Goal: Task Accomplishment & Management: Manage account settings

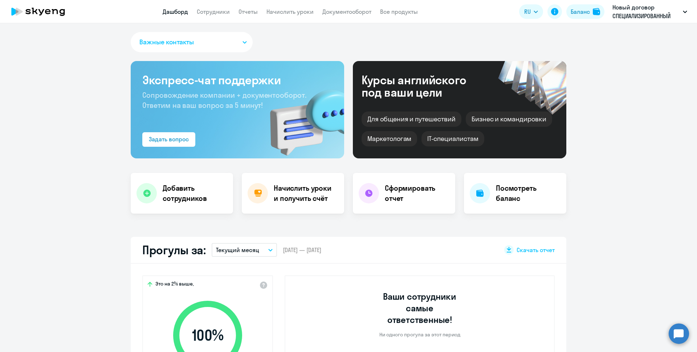
click at [677, 335] on circle at bounding box center [678, 333] width 20 height 20
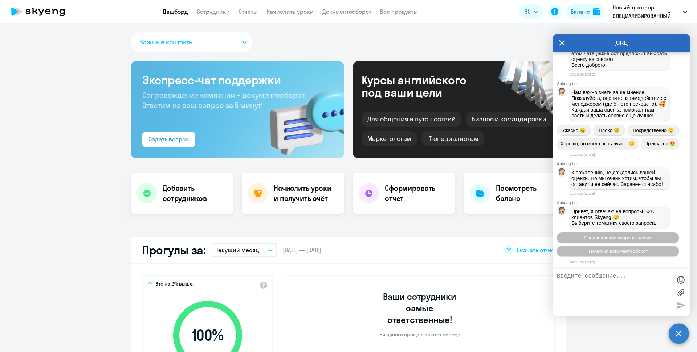
scroll to position [12214, 0]
click at [583, 283] on textarea "коллеги, добрый день! у нас [PERSON_NAME] больше не будет заниматься." at bounding box center [614, 291] width 115 height 39
click at [639, 291] on textarea "коллеги, добрый день! у нас [PERSON_NAME] больше не будет заниматься." at bounding box center [614, 291] width 115 height 39
click at [599, 294] on textarea "коллеги, добрый день! у нас [PERSON_NAME] больше не будет заниматься. Пожалуйст…" at bounding box center [614, 291] width 115 height 39
click at [619, 302] on textarea "коллеги, добрый день! у нас [PERSON_NAME] больше не будет заниматься. Пожалуйст…" at bounding box center [614, 291] width 115 height 39
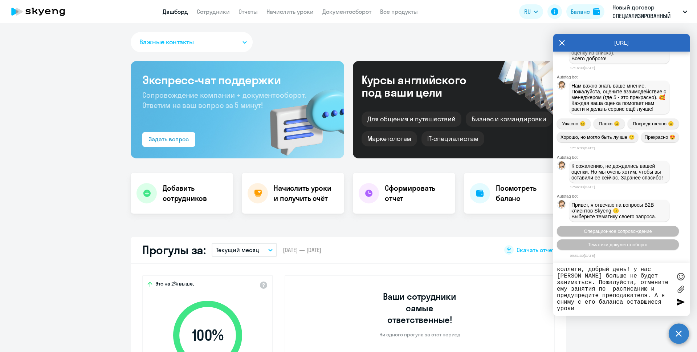
type textarea "коллеги, добрый день! у нас [PERSON_NAME] больше не будет заниматься. Пожалуйст…"
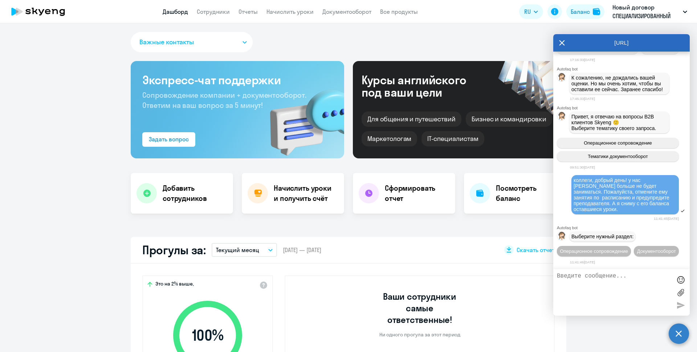
scroll to position [12325, 0]
click at [201, 15] on link "Сотрудники" at bounding box center [213, 11] width 33 height 7
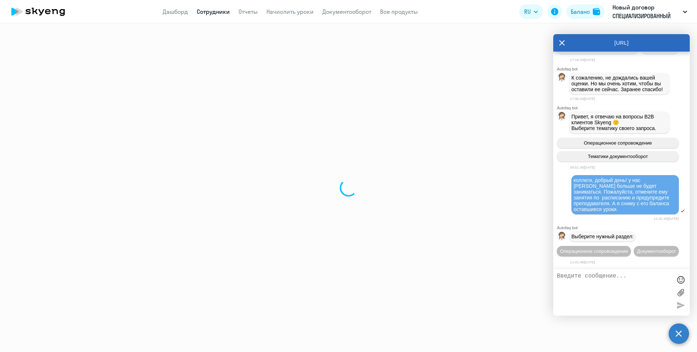
select select "30"
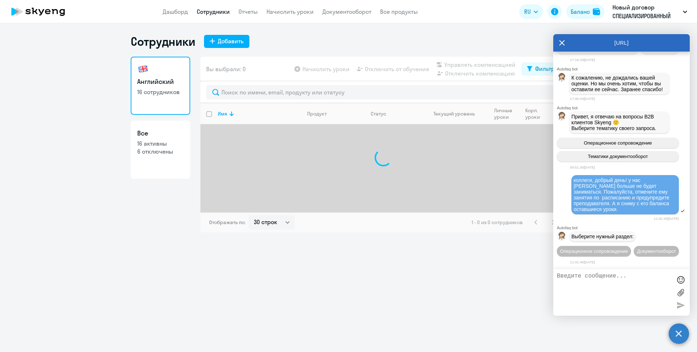
click at [563, 41] on icon at bounding box center [562, 42] width 6 height 17
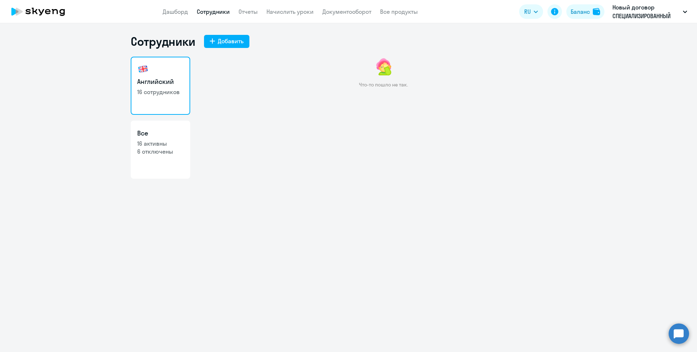
click at [200, 10] on link "Сотрудники" at bounding box center [213, 11] width 33 height 7
click at [213, 12] on link "Сотрудники" at bounding box center [213, 11] width 33 height 7
click at [171, 14] on link "Дашборд" at bounding box center [175, 11] width 25 height 7
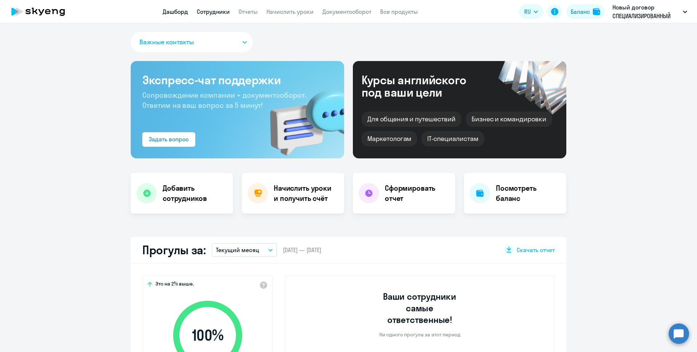
click at [207, 10] on link "Сотрудники" at bounding box center [213, 11] width 33 height 7
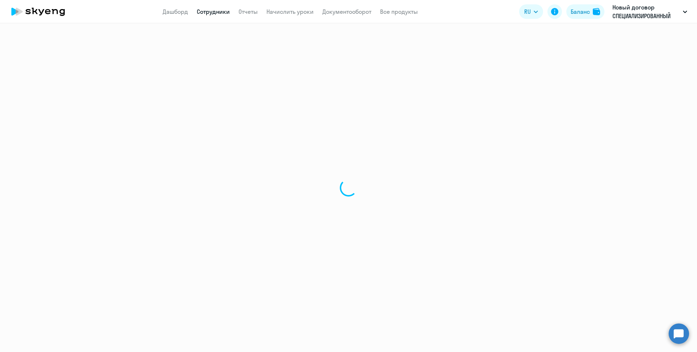
select select "30"
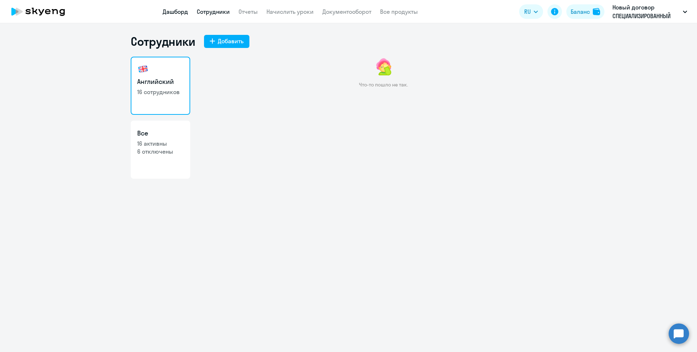
click at [168, 11] on link "Дашборд" at bounding box center [175, 11] width 25 height 7
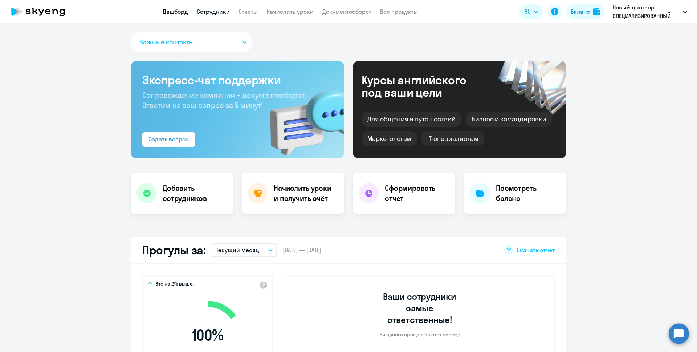
click at [216, 12] on link "Сотрудники" at bounding box center [213, 11] width 33 height 7
select select "30"
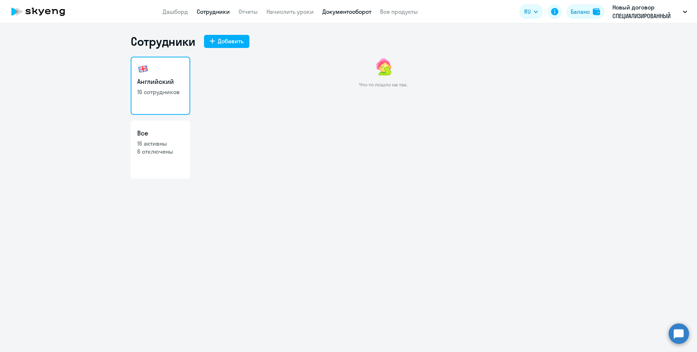
click at [346, 14] on link "Документооборот" at bounding box center [346, 11] width 49 height 7
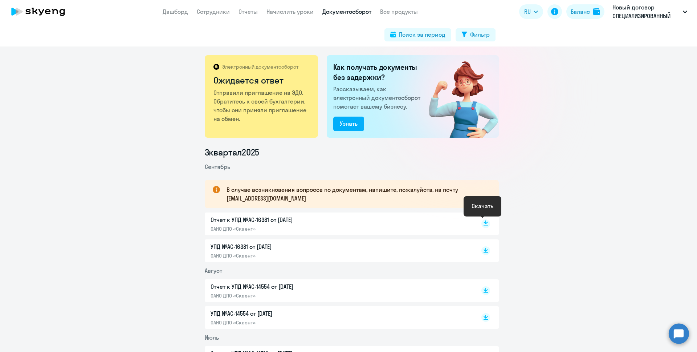
click at [481, 223] on rect at bounding box center [485, 223] width 9 height 9
click at [484, 249] on icon at bounding box center [485, 249] width 4 height 4
click at [221, 12] on link "Сотрудники" at bounding box center [213, 11] width 33 height 7
select select "30"
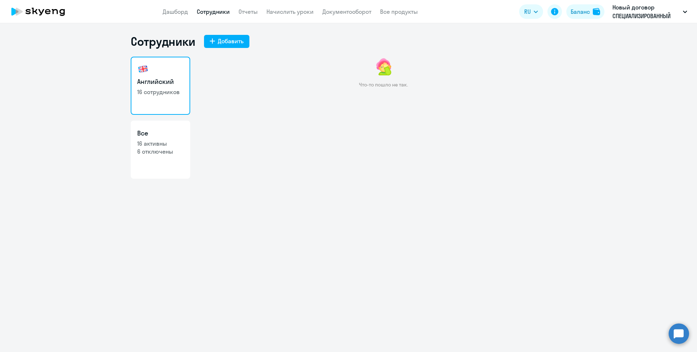
click at [216, 12] on link "Сотрудники" at bounding box center [213, 11] width 33 height 7
click at [681, 330] on circle at bounding box center [678, 333] width 20 height 20
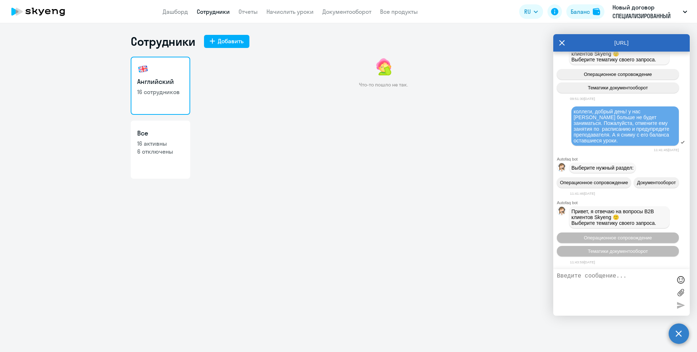
scroll to position [12396, 0]
click at [575, 108] on span "коллеги, добрый день! у нас [PERSON_NAME] больше не будет заниматься. Пожалуйст…" at bounding box center [621, 125] width 97 height 35
drag, startPoint x: 574, startPoint y: 91, endPoint x: 672, endPoint y: 124, distance: 103.5
click at [672, 124] on div "коллеги, добрый день! у нас [PERSON_NAME] больше не будет заниматься. Пожалуйст…" at bounding box center [624, 125] width 107 height 39
copy span "коллеги, добрый день! у нас [PERSON_NAME] больше не будет заниматься. Пожалуйст…"
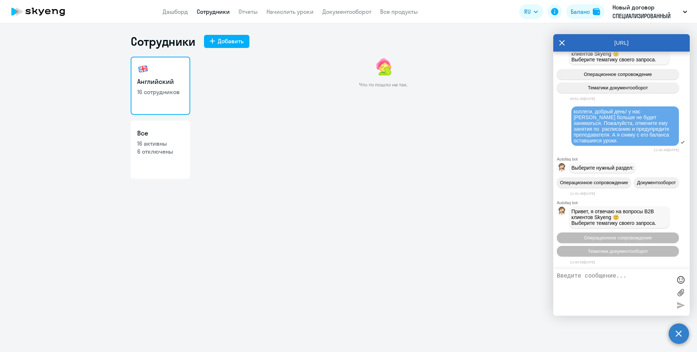
paste textarea "коллеги, добрый день! у нас [PERSON_NAME] больше не будет заниматься. Пожалуйст…"
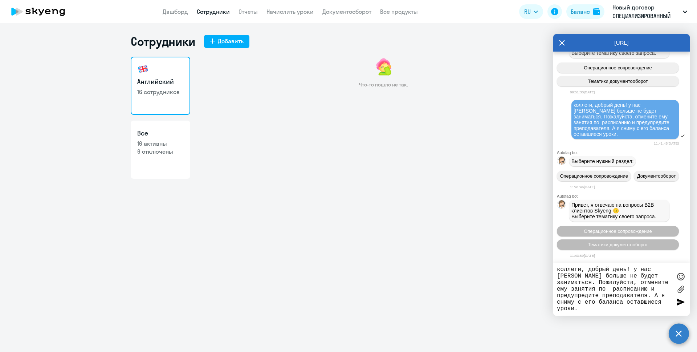
scroll to position [7, 0]
type textarea "коллеги, добрый день! у нас [PERSON_NAME] больше не будет заниматься. Пожалуйст…"
click at [221, 11] on link "Сотрудники" at bounding box center [213, 11] width 33 height 7
click at [678, 303] on div at bounding box center [680, 301] width 11 height 11
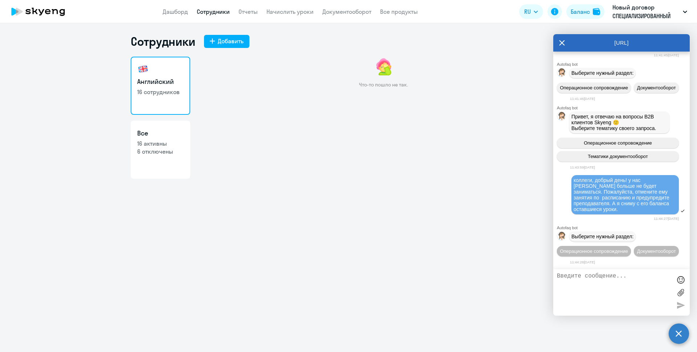
scroll to position [12507, 0]
click at [210, 12] on link "Сотрудники" at bounding box center [213, 11] width 33 height 7
click at [172, 11] on link "Дашборд" at bounding box center [175, 11] width 25 height 7
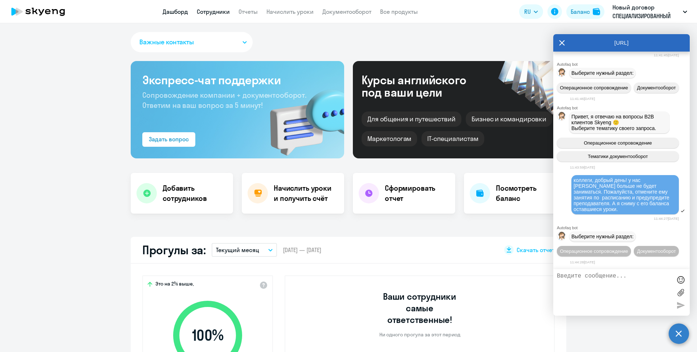
click at [218, 13] on link "Сотрудники" at bounding box center [213, 11] width 33 height 7
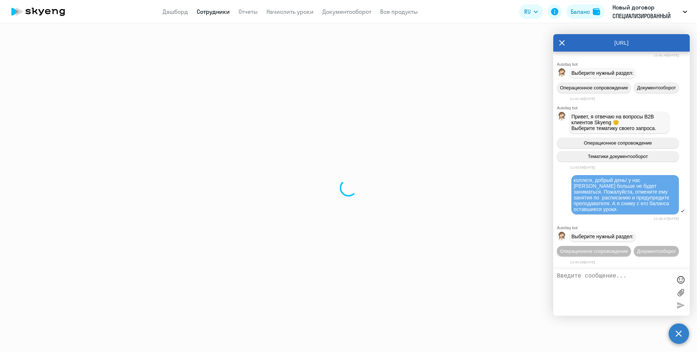
select select "30"
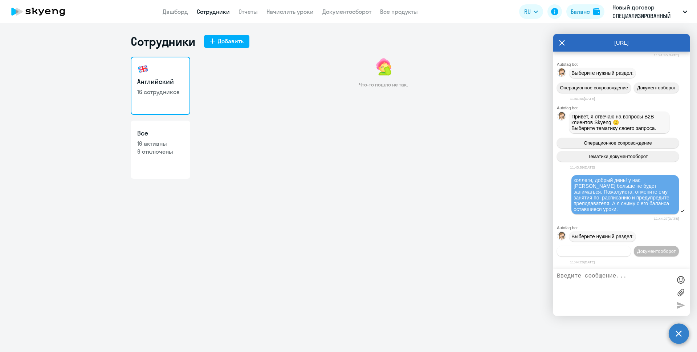
click at [607, 248] on span "Операционное сопровождение" at bounding box center [593, 250] width 68 height 5
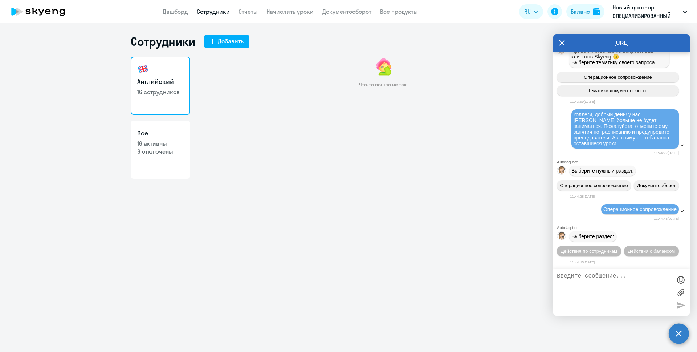
scroll to position [12589, 0]
click at [593, 248] on span "Действия по сотрудникам" at bounding box center [589, 250] width 56 height 5
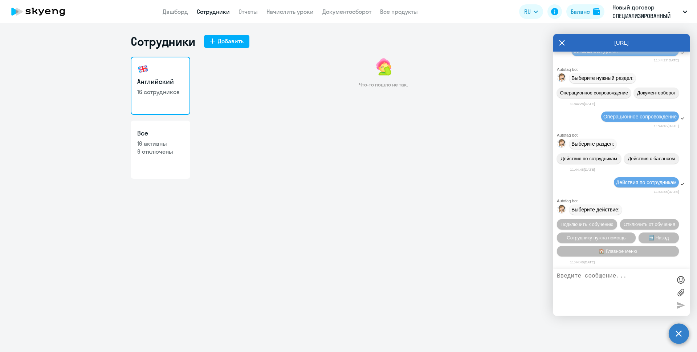
scroll to position [12590, 0]
drag, startPoint x: 668, startPoint y: 108, endPoint x: 572, endPoint y: 79, distance: 100.0
click at [572, 56] on div "коллеги, добрый день! у нас [PERSON_NAME] больше не будет заниматься. Пожалуйст…" at bounding box center [624, 36] width 107 height 39
copy span "коллеги, добрый день! у нас [PERSON_NAME] больше не будет заниматься. Пожалуйст…"
paste textarea "коллеги, добрый день! у нас [PERSON_NAME] больше не будет заниматься. Пожалуйст…"
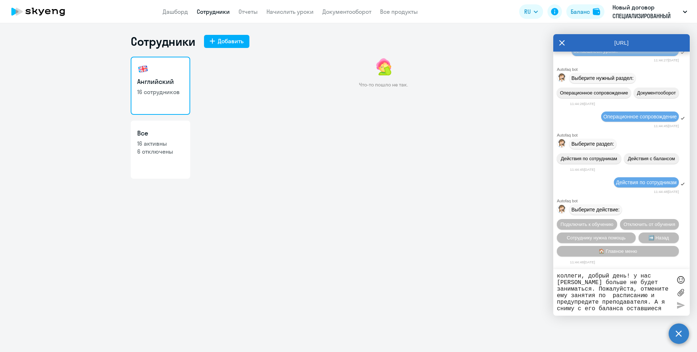
scroll to position [7, 0]
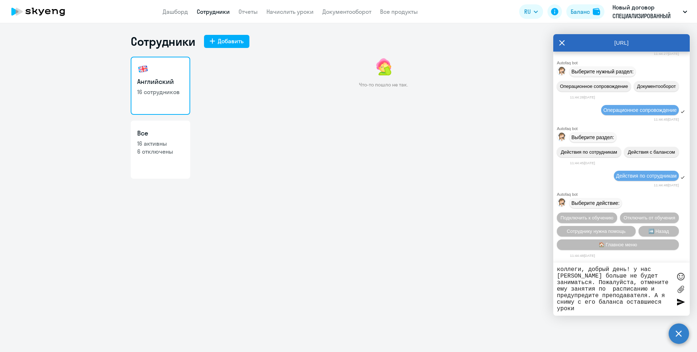
type textarea "коллеги, добрый день! у нас [PERSON_NAME] больше не будет заниматься. Пожалуйст…"
click at [677, 331] on circle at bounding box center [678, 333] width 20 height 20
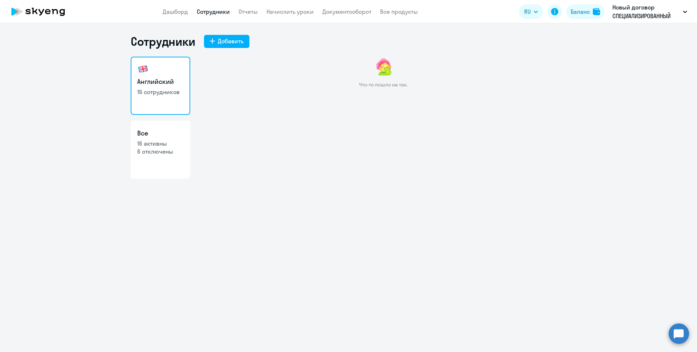
click at [679, 333] on circle at bounding box center [678, 333] width 20 height 20
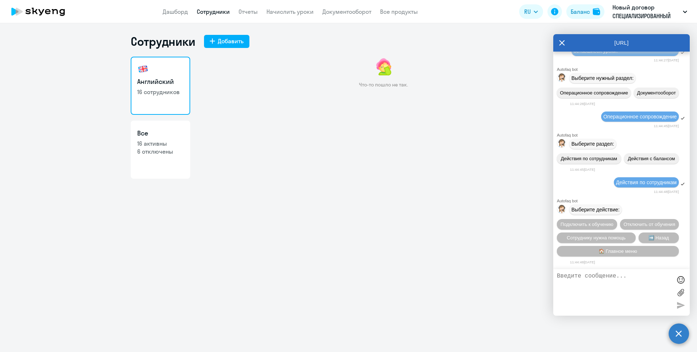
scroll to position [12699, 0]
paste textarea "коллеги, добрый день! у нас [PERSON_NAME] больше не будет заниматься. Пожалуйст…"
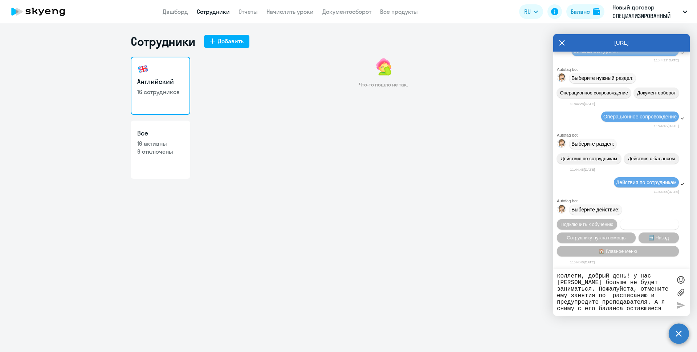
scroll to position [7, 0]
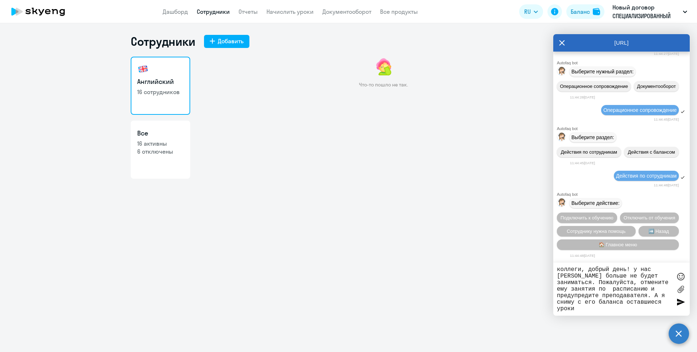
type textarea "коллеги, добрый день! у нас [PERSON_NAME] больше не будет заниматься. Пожалуйст…"
click at [678, 299] on div at bounding box center [680, 301] width 11 height 11
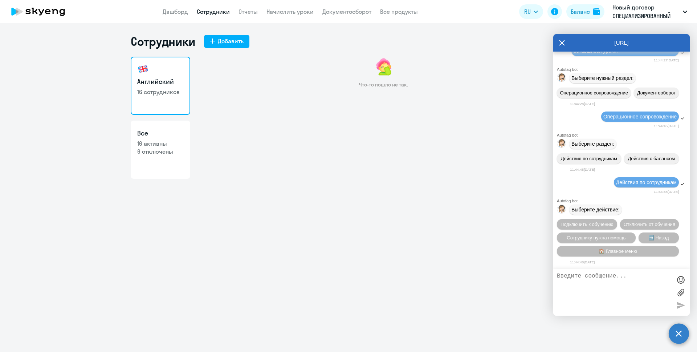
scroll to position [12751, 0]
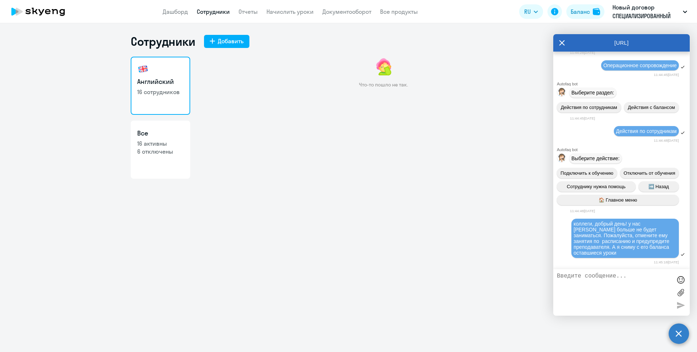
click at [223, 15] on app-menu-item-link "Сотрудники" at bounding box center [213, 11] width 33 height 9
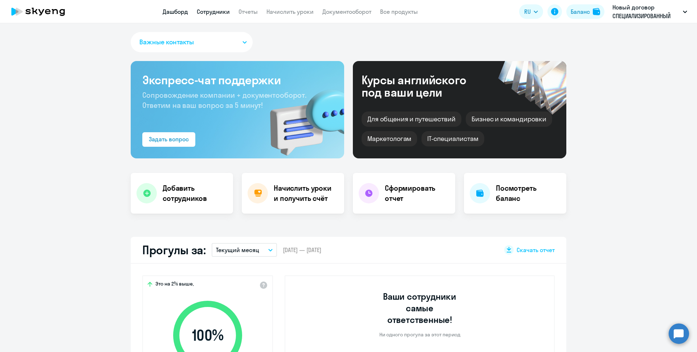
click at [218, 13] on link "Сотрудники" at bounding box center [213, 11] width 33 height 7
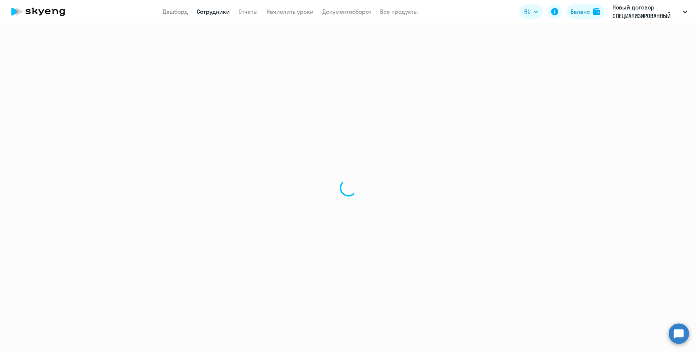
select select "30"
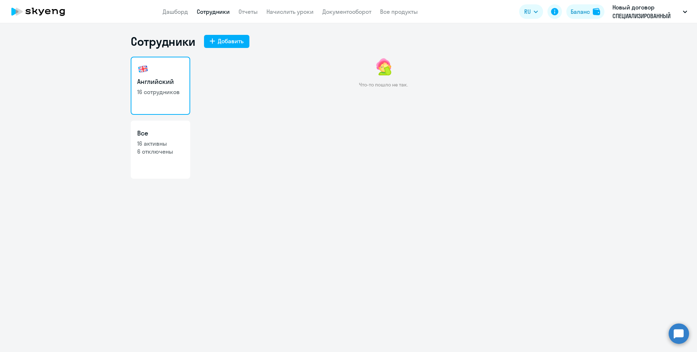
click at [678, 337] on circle at bounding box center [678, 333] width 20 height 20
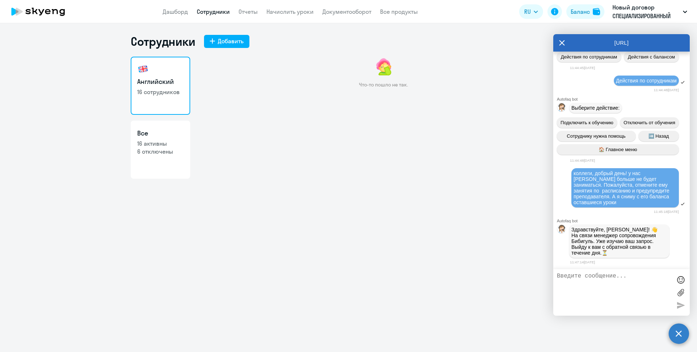
scroll to position [12805, 0]
click at [217, 13] on link "Сотрудники" at bounding box center [213, 11] width 33 height 7
click at [170, 12] on link "Дашборд" at bounding box center [175, 11] width 25 height 7
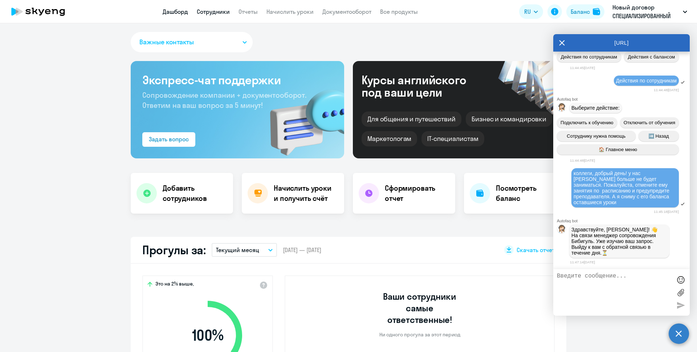
click at [204, 12] on link "Сотрудники" at bounding box center [213, 11] width 33 height 7
select select "30"
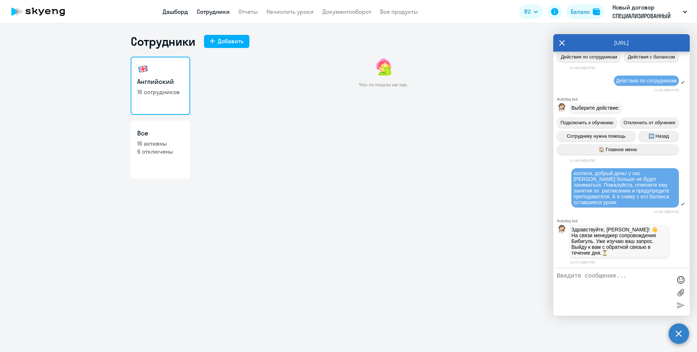
click at [175, 12] on link "Дашборд" at bounding box center [175, 11] width 25 height 7
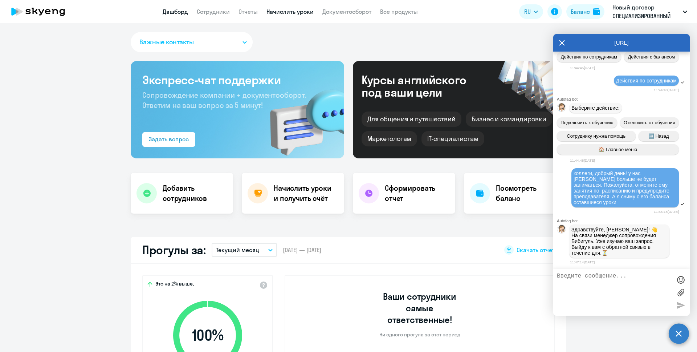
click at [273, 13] on link "Начислить уроки" at bounding box center [289, 11] width 47 height 7
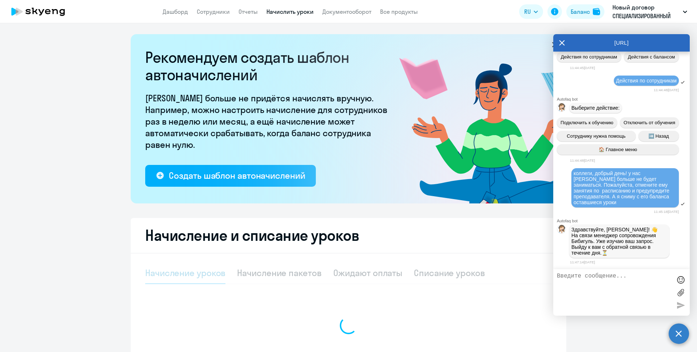
select select "10"
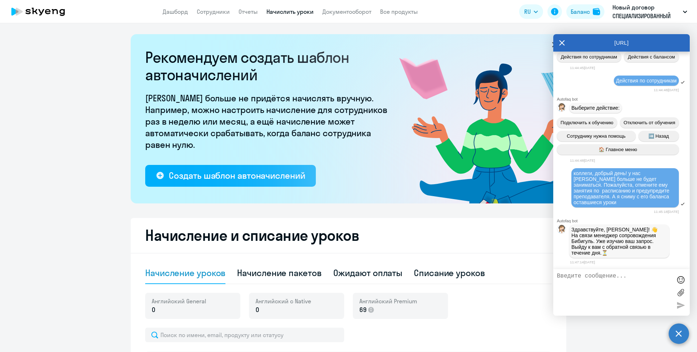
scroll to position [145, 0]
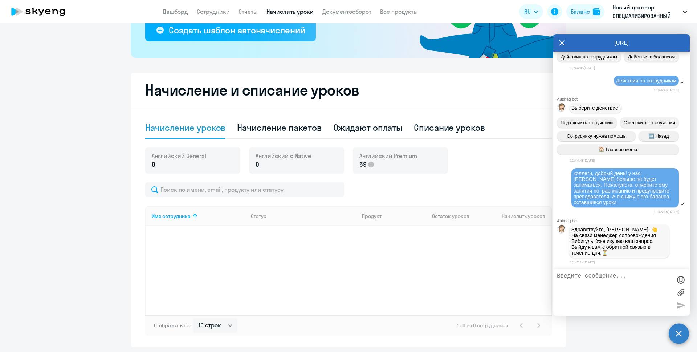
click at [562, 43] on icon at bounding box center [561, 42] width 5 height 5
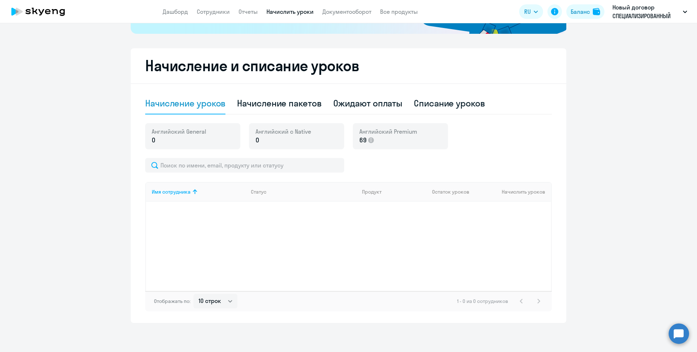
scroll to position [97, 0]
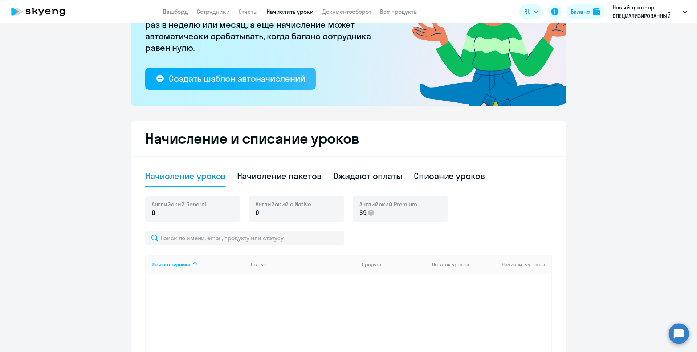
click at [681, 337] on circle at bounding box center [678, 333] width 20 height 20
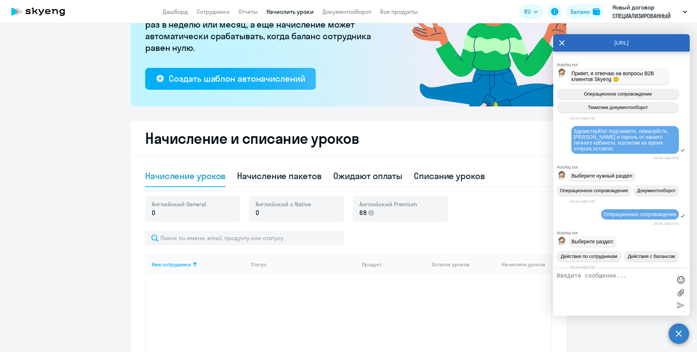
scroll to position [12805, 0]
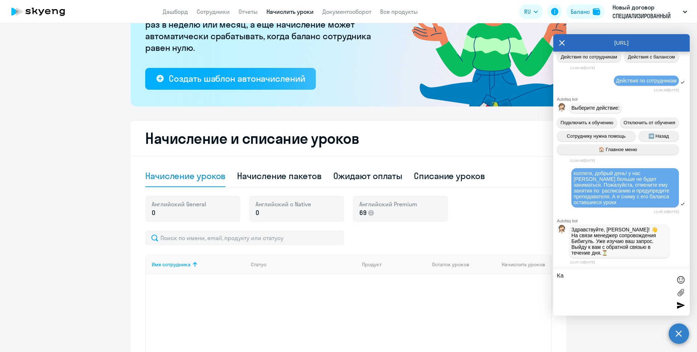
type textarea "К"
type textarea "сведения в кабинете не загружаются, не доступна информация по ученикам, не могу…"
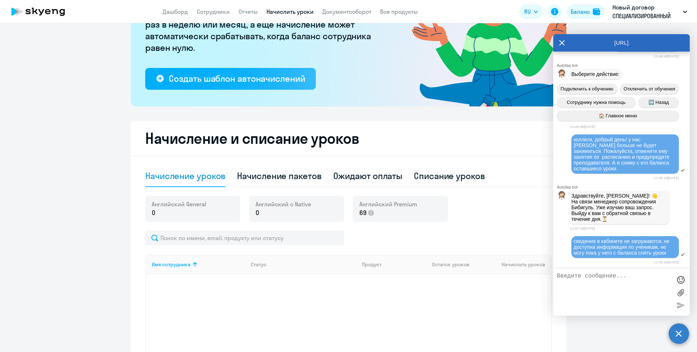
scroll to position [12845, 0]
click at [31, 97] on ng-component "Рекомендуем создать шаблон автоначислений Уроки больше не придётся начислять вр…" at bounding box center [348, 166] width 697 height 458
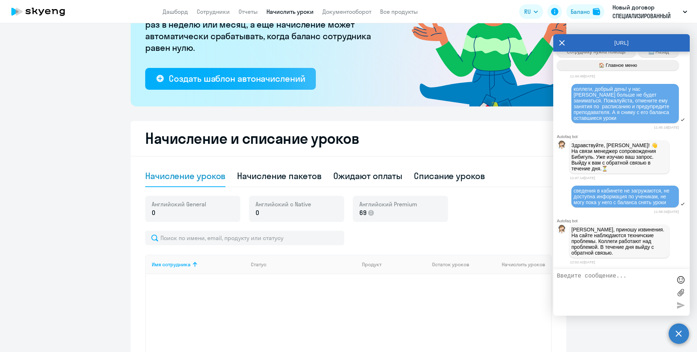
scroll to position [12897, 0]
click at [223, 13] on link "Сотрудники" at bounding box center [213, 11] width 33 height 7
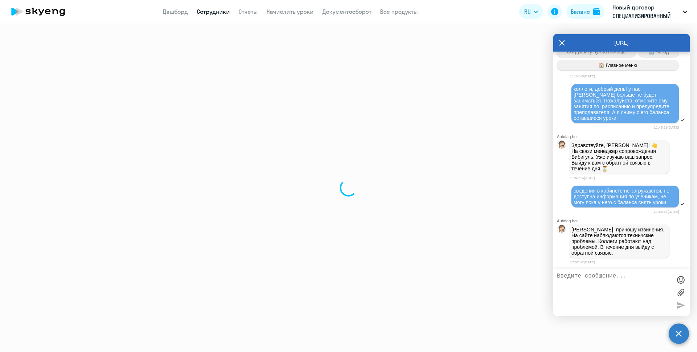
select select "30"
